Goal: Task Accomplishment & Management: Manage account settings

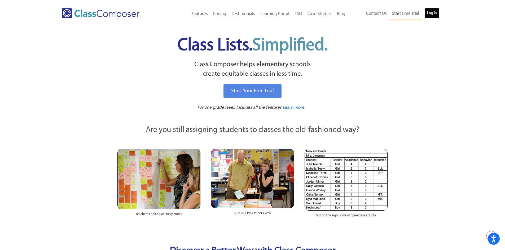
click at [425, 14] on link "Log In" at bounding box center [431, 13] width 15 height 11
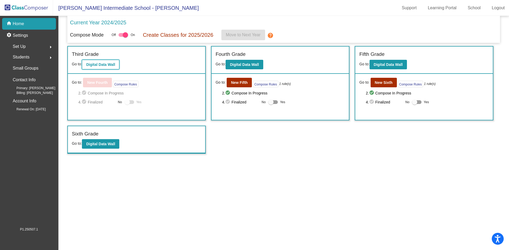
click at [112, 66] on b "Digital Data Wall" at bounding box center [100, 65] width 29 height 4
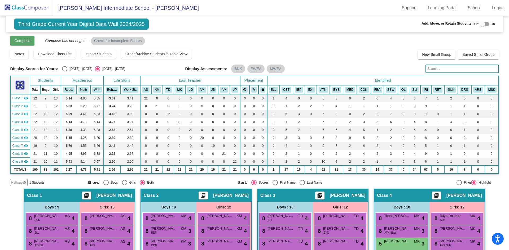
click at [24, 39] on span "Compose" at bounding box center [22, 41] width 16 height 4
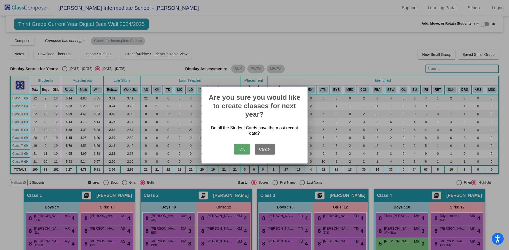
click at [240, 147] on button "OK" at bounding box center [242, 149] width 16 height 11
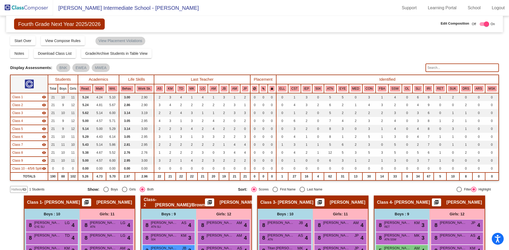
click at [38, 10] on img at bounding box center [26, 8] width 53 height 16
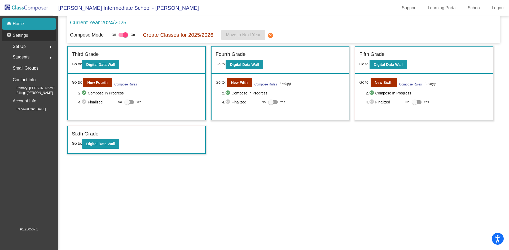
click at [38, 36] on div "settings Settings" at bounding box center [29, 36] width 54 height 12
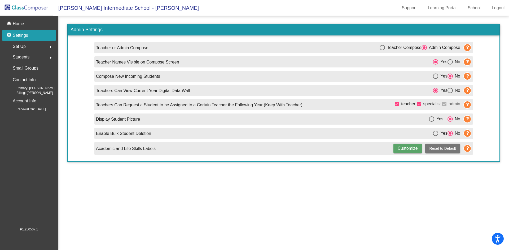
click at [36, 47] on div "Set Up arrow_right" at bounding box center [30, 46] width 51 height 11
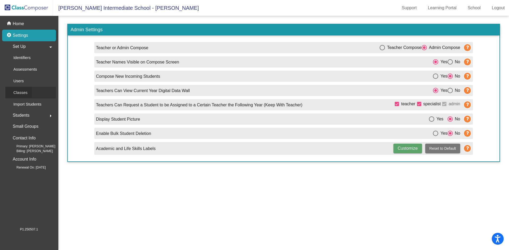
click at [20, 90] on p "Classes" at bounding box center [20, 93] width 14 height 6
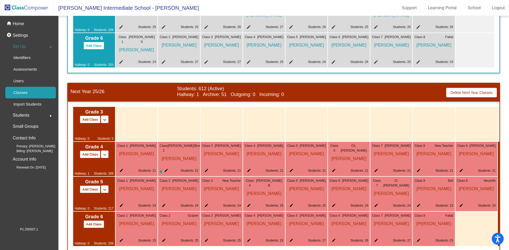
scroll to position [154, 0]
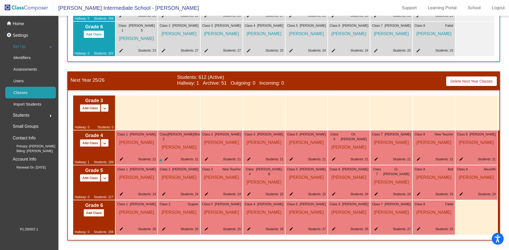
click at [167, 157] on mat-icon "edit" at bounding box center [165, 160] width 6 height 6
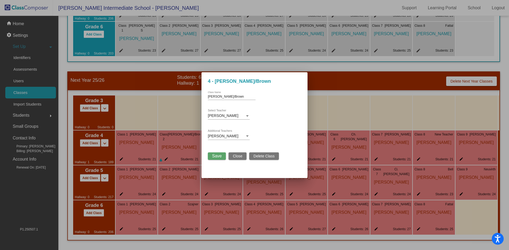
click at [228, 96] on input "[PERSON_NAME]/Brown" at bounding box center [232, 97] width 48 height 4
drag, startPoint x: 228, startPoint y: 96, endPoint x: 210, endPoint y: 98, distance: 18.3
click at [210, 98] on input "[PERSON_NAME]/Brown" at bounding box center [232, 97] width 48 height 4
click at [233, 113] on div "[PERSON_NAME] Select Teacher" at bounding box center [229, 114] width 42 height 10
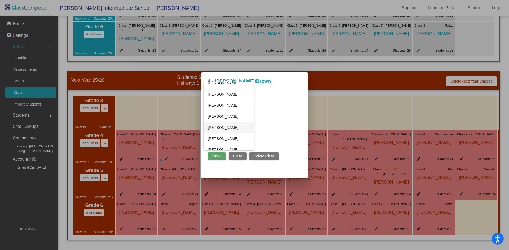
scroll to position [468, 0]
click at [243, 87] on span "[PERSON_NAME]" at bounding box center [229, 87] width 42 height 11
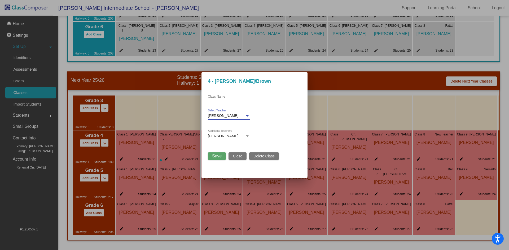
scroll to position [467, 0]
click at [235, 94] on div "Class Name" at bounding box center [232, 95] width 48 height 9
type input "New Teacher"
click at [222, 137] on span "[PERSON_NAME]" at bounding box center [223, 136] width 30 height 4
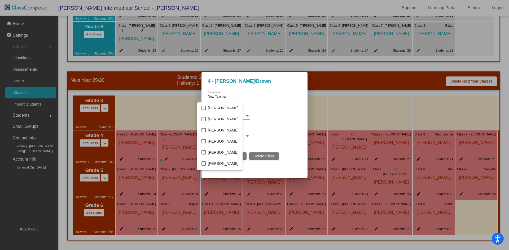
scroll to position [361, 0]
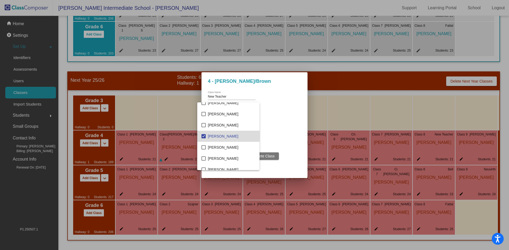
click at [201, 136] on mat-pseudo-checkbox at bounding box center [203, 136] width 4 height 4
drag, startPoint x: 281, startPoint y: 145, endPoint x: 279, endPoint y: 146, distance: 2.8
click at [281, 146] on div at bounding box center [254, 125] width 509 height 250
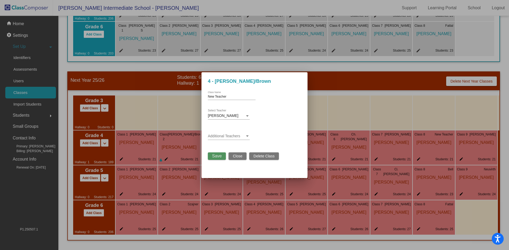
click at [223, 155] on button "Save" at bounding box center [217, 156] width 18 height 7
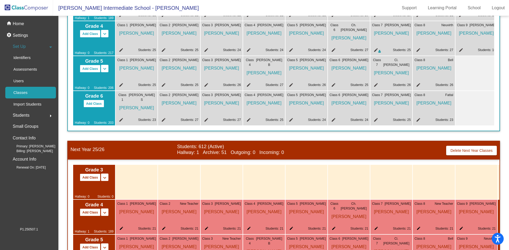
scroll to position [154, 0]
